Goal: Communication & Community: Answer question/provide support

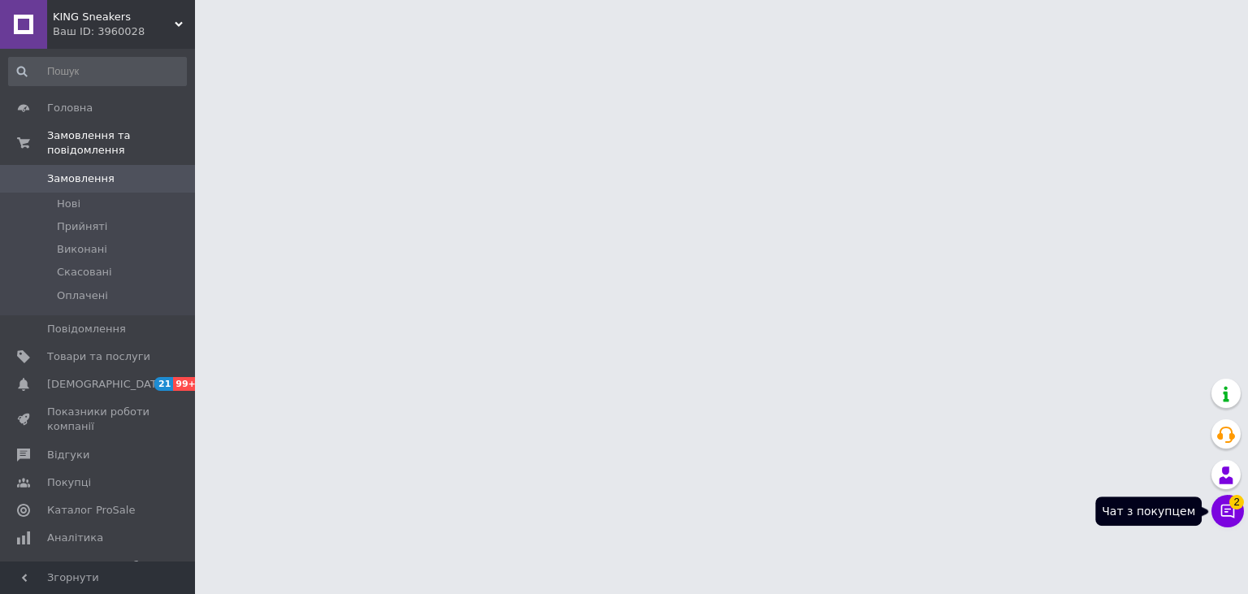
click at [1221, 514] on icon at bounding box center [1228, 511] width 16 height 16
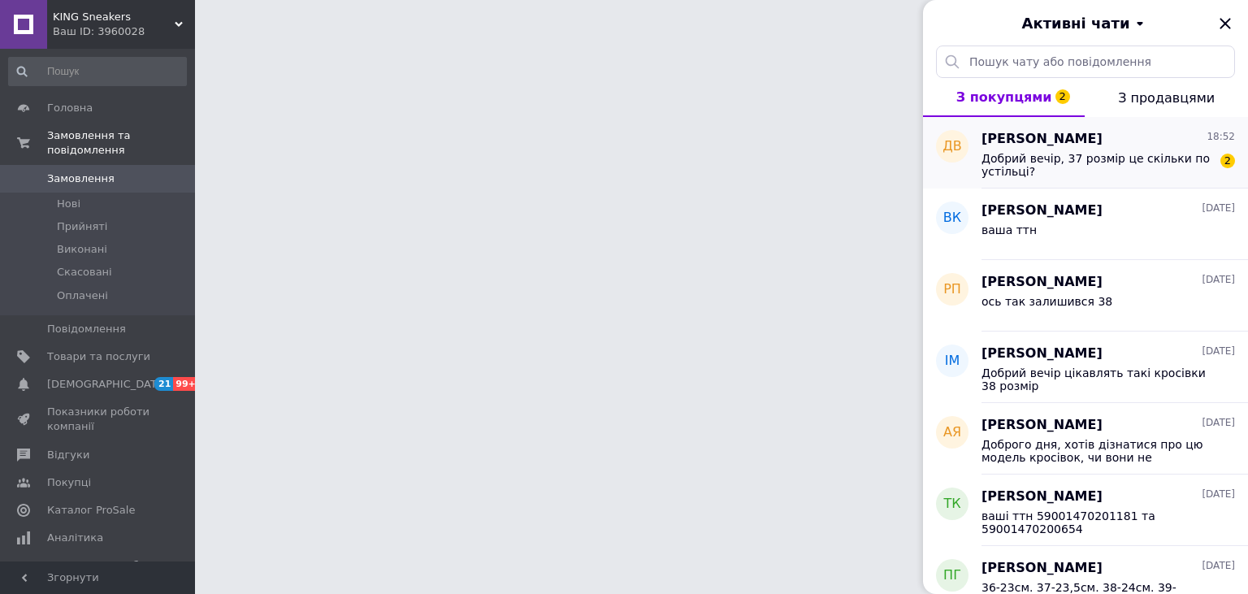
click at [1104, 158] on span "Добрий вечір, 37 розмір це скільки по устільці?" at bounding box center [1097, 165] width 231 height 26
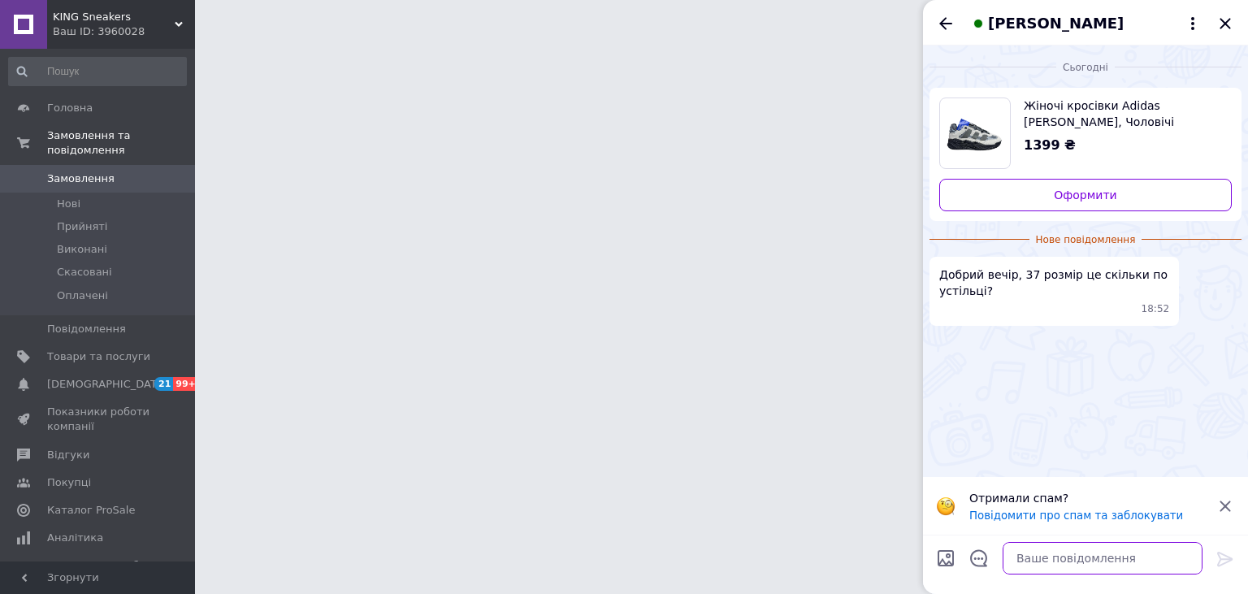
click at [1057, 567] on textarea at bounding box center [1103, 558] width 200 height 33
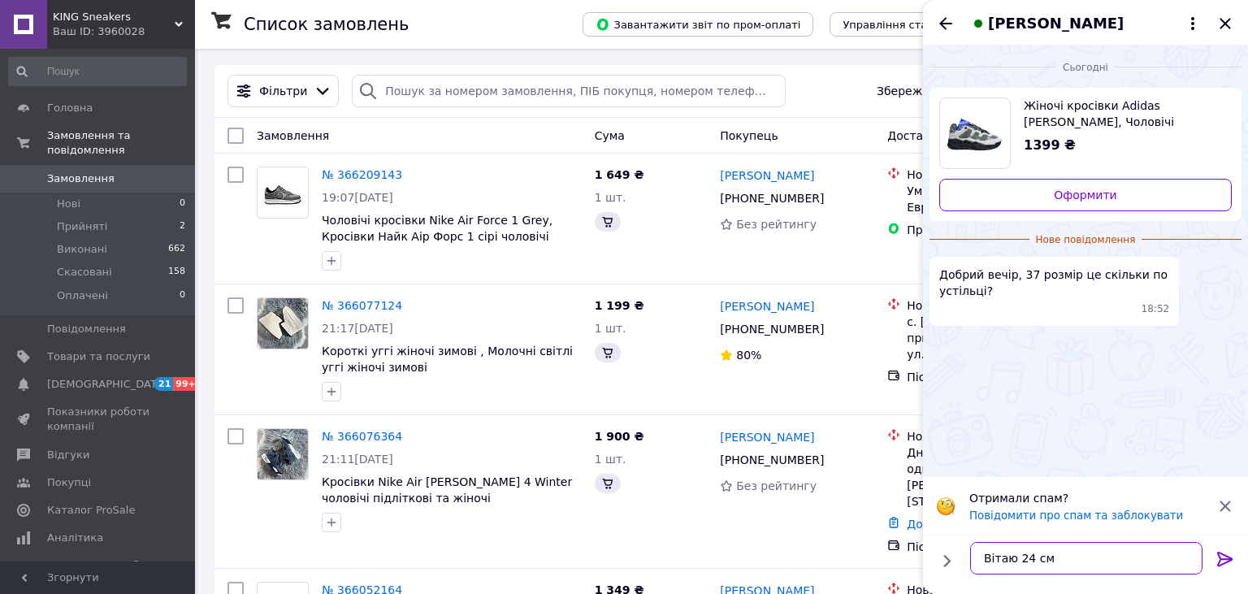
type textarea "Вітаю 24 см"
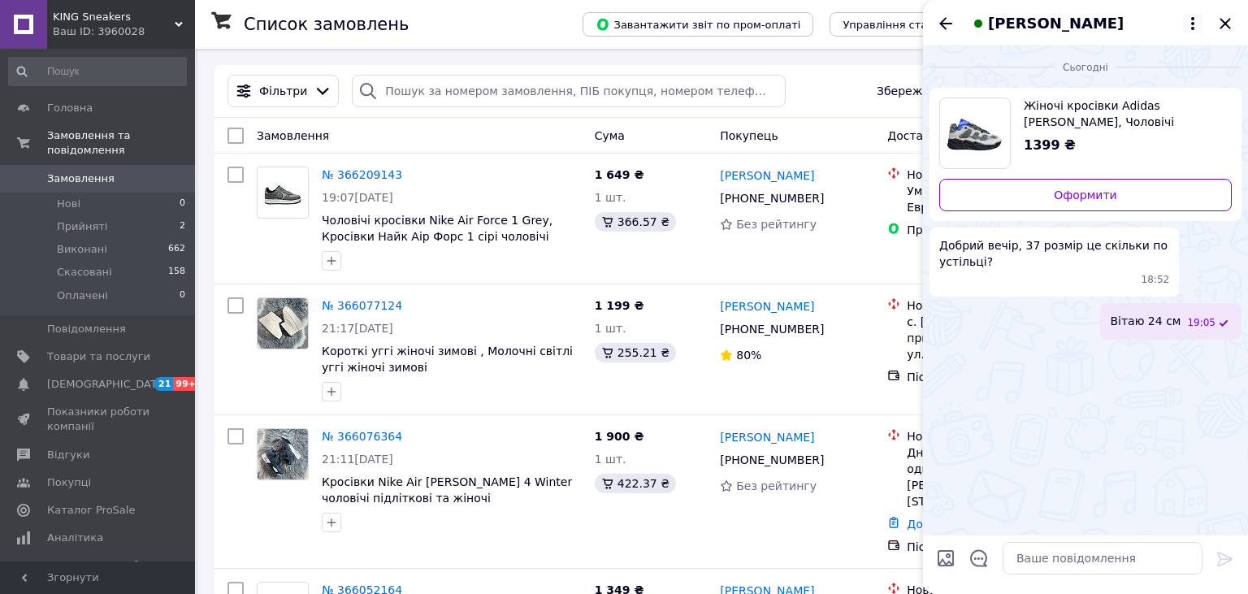
click at [1186, 24] on icon at bounding box center [1193, 24] width 20 height 20
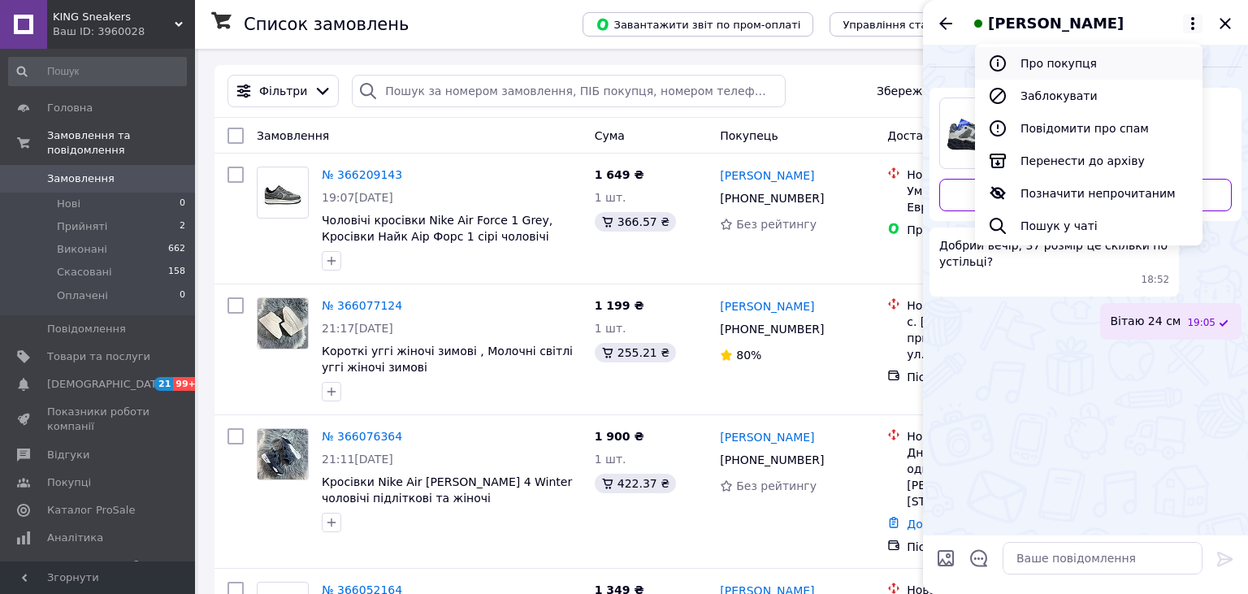
click at [1070, 64] on button "Про покупця" at bounding box center [1089, 63] width 228 height 33
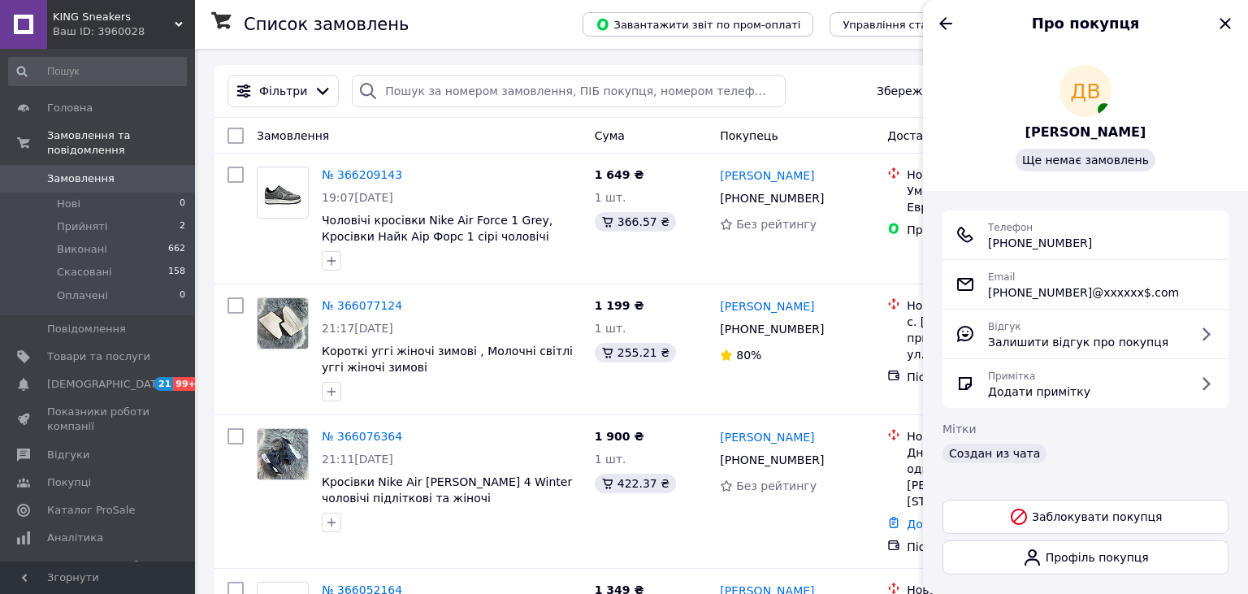
drag, startPoint x: 1104, startPoint y: 251, endPoint x: 990, endPoint y: 247, distance: 114.6
click at [990, 247] on div "Телефон [PHONE_NUMBER]" at bounding box center [1086, 235] width 260 height 33
copy span "[PHONE_NUMBER]"
click at [945, 31] on icon "Назад" at bounding box center [946, 24] width 20 height 20
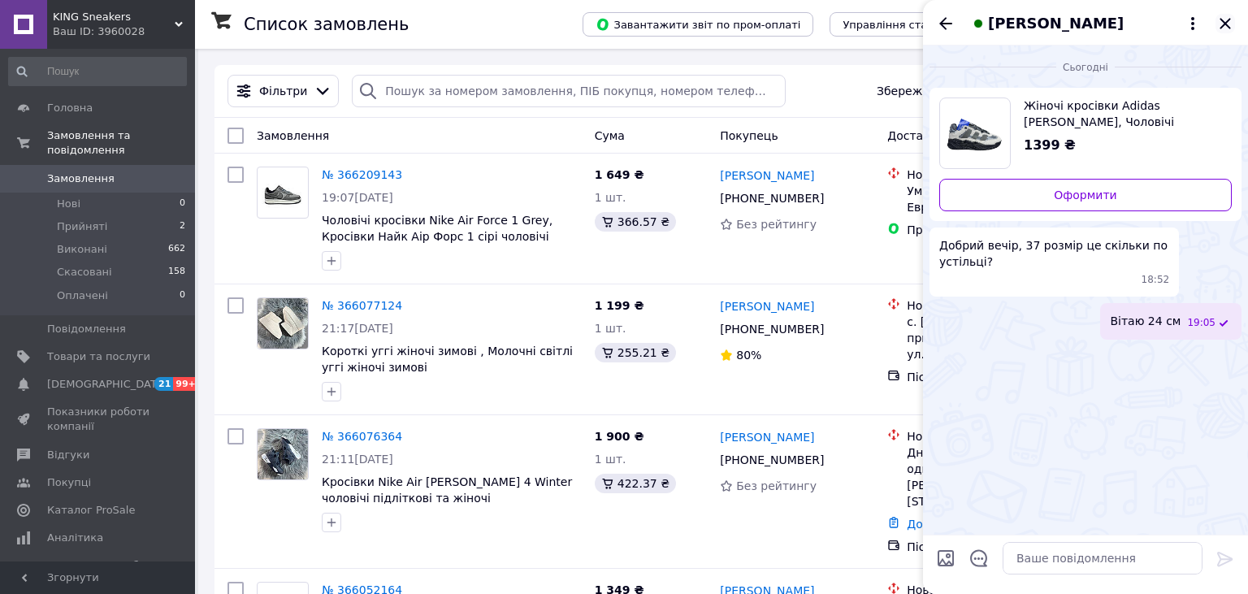
click at [1227, 18] on icon "Закрити" at bounding box center [1226, 24] width 20 height 20
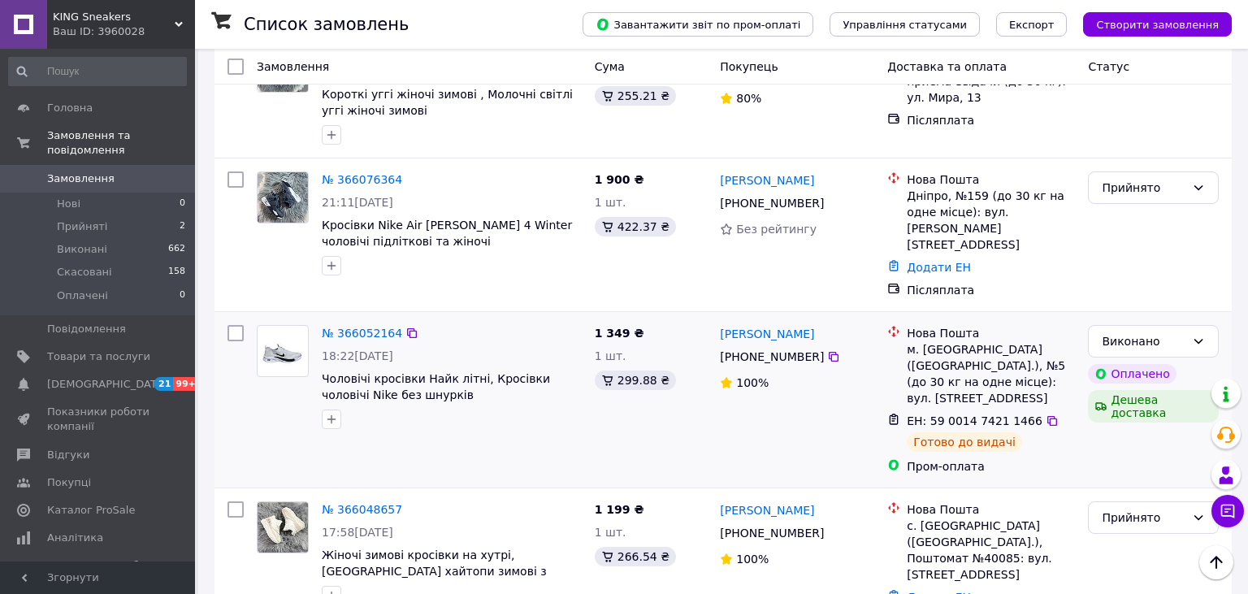
scroll to position [429, 0]
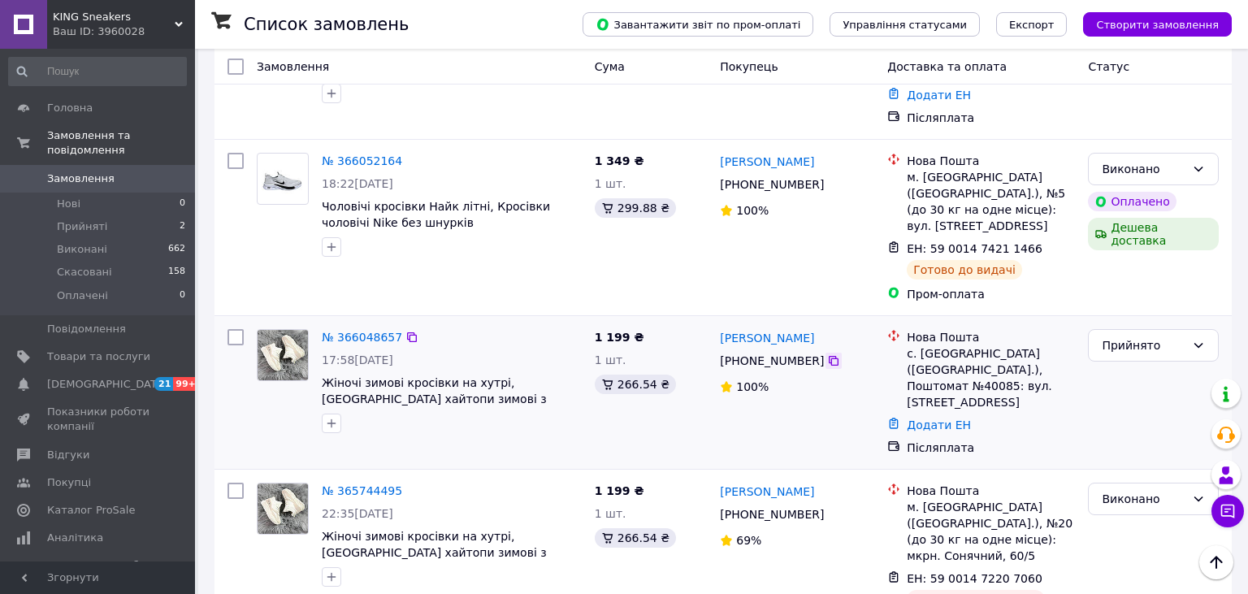
click at [829, 356] on icon at bounding box center [834, 361] width 10 height 10
click at [1138, 336] on div "Прийнято" at bounding box center [1144, 345] width 84 height 18
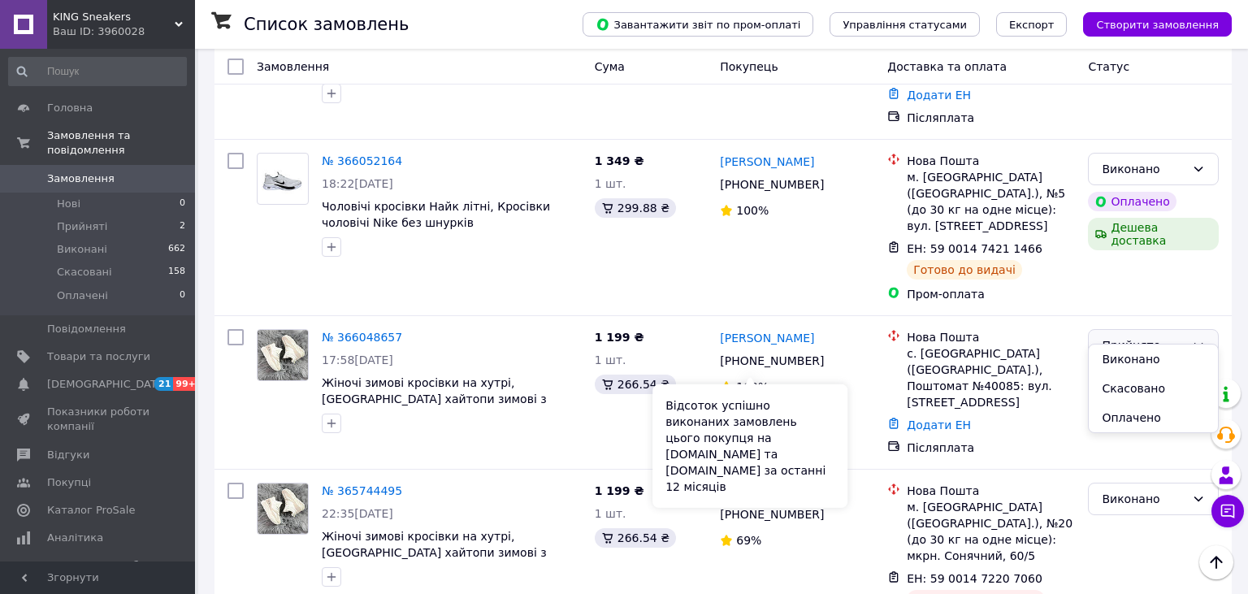
click at [779, 397] on div "Відсоток успішно виконаних замовлень цього покупця на [DOMAIN_NAME] та [DOMAIN_…" at bounding box center [750, 446] width 195 height 124
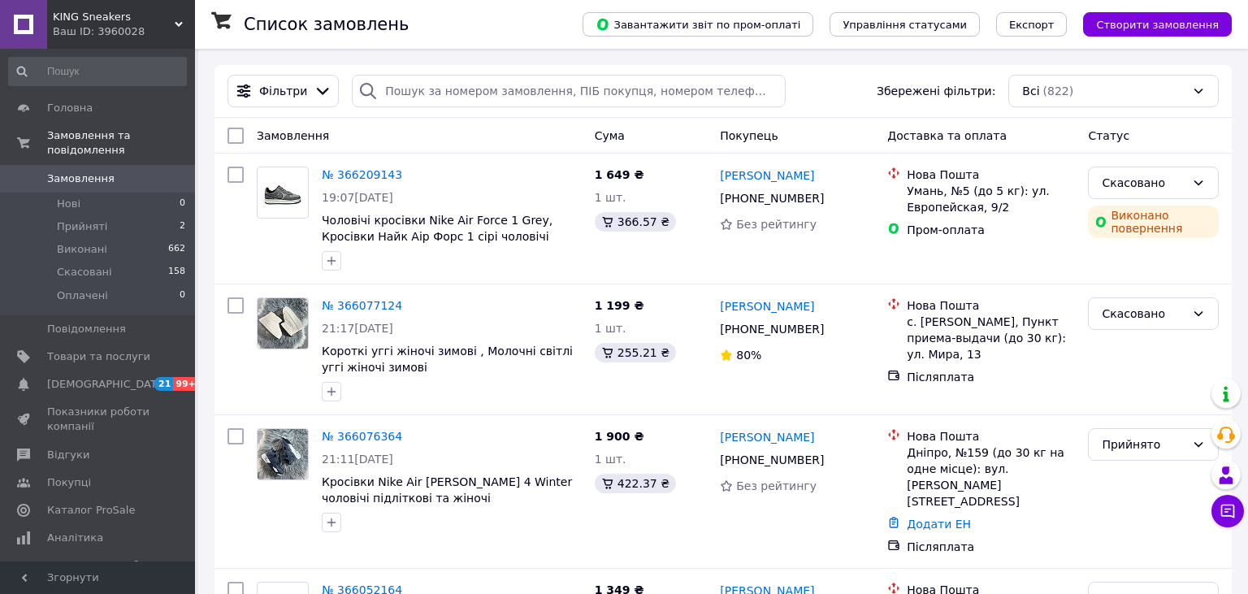
scroll to position [257, 0]
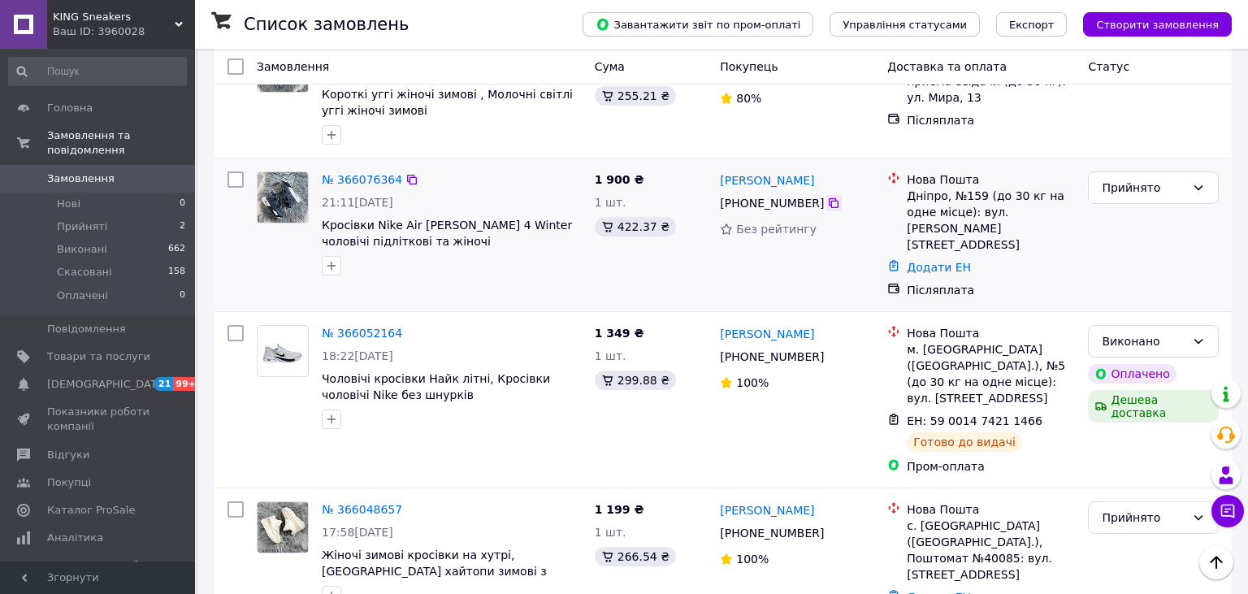
click at [827, 207] on icon at bounding box center [833, 203] width 13 height 13
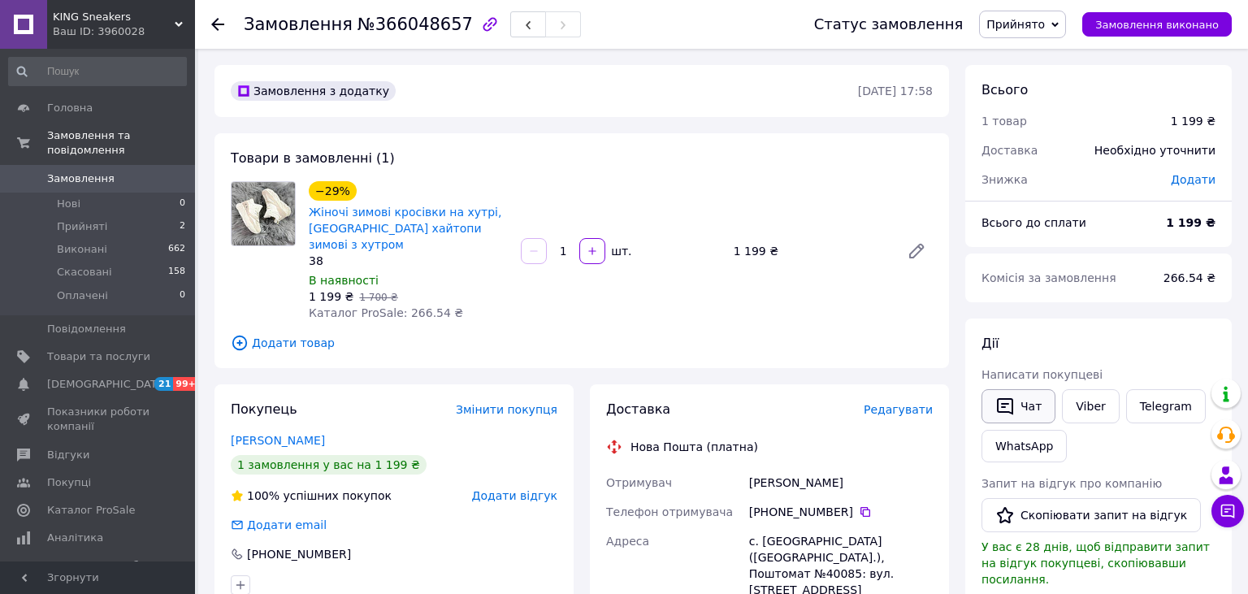
click at [1017, 419] on button "Чат" at bounding box center [1019, 406] width 74 height 34
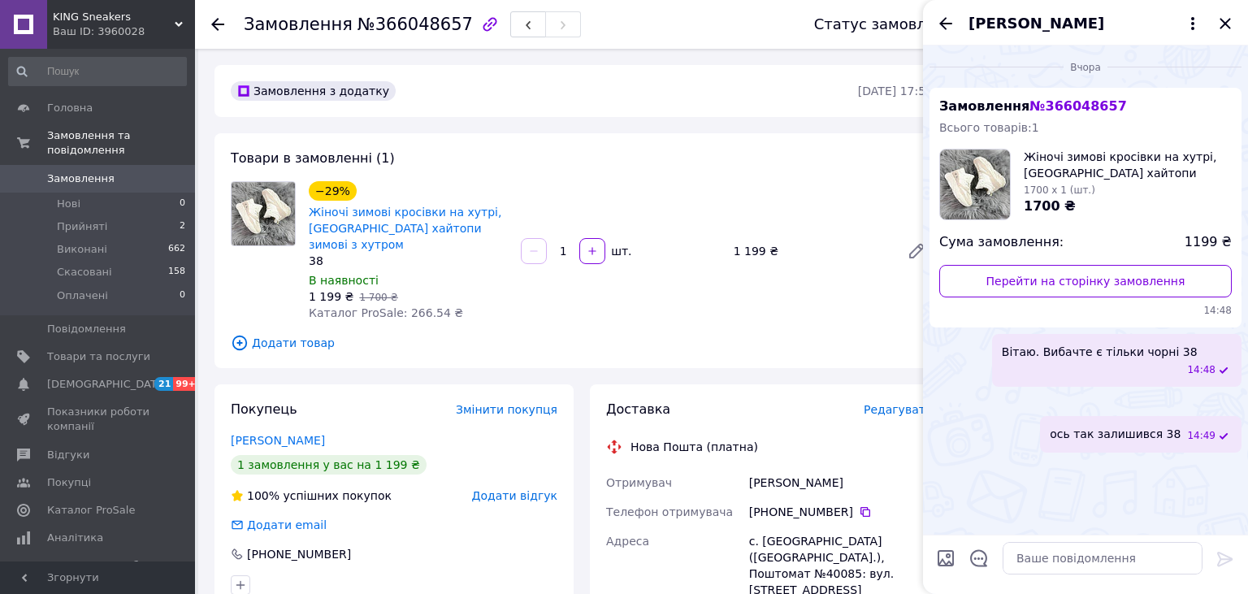
scroll to position [135, 0]
click at [1230, 21] on icon "Закрити" at bounding box center [1226, 24] width 20 height 20
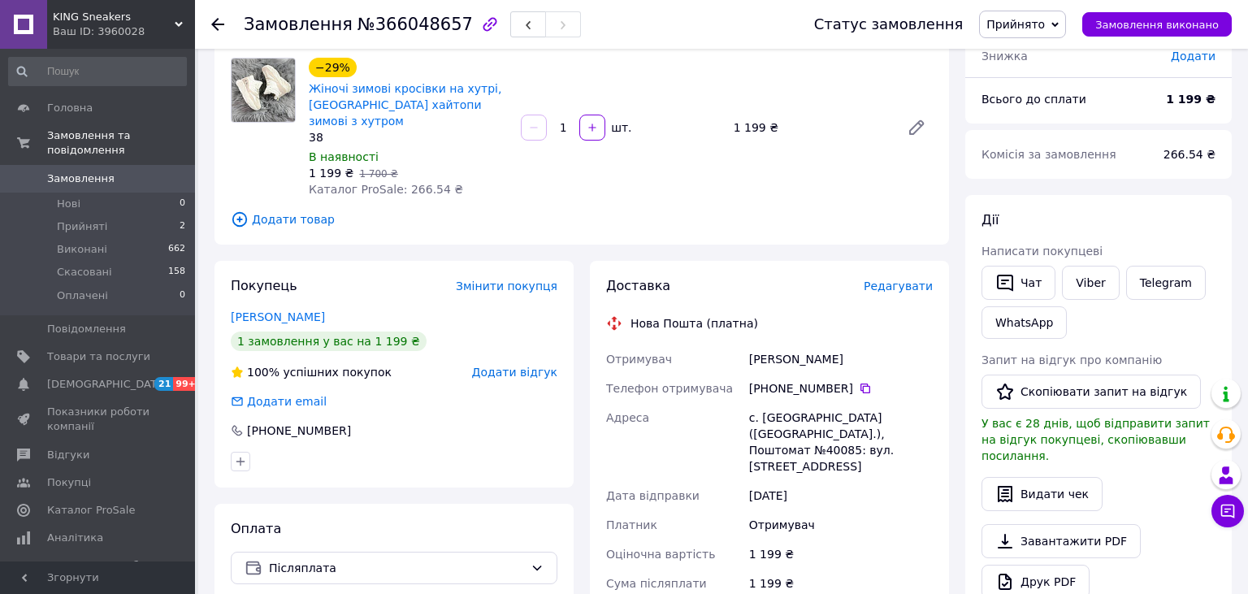
scroll to position [0, 0]
